Goal: Information Seeking & Learning: Check status

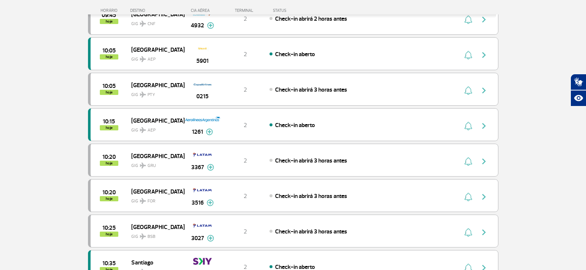
scroll to position [591, 0]
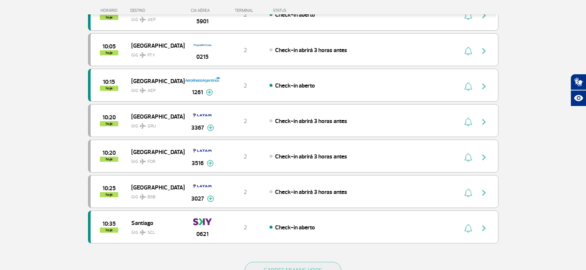
click at [295, 268] on button "CARREGAR MAIS VOOS" at bounding box center [293, 270] width 96 height 17
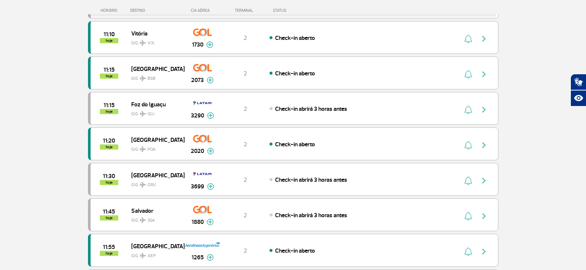
scroll to position [961, 0]
